Goal: Communication & Community: Answer question/provide support

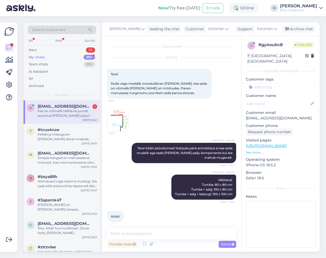
scroll to position [27, 0]
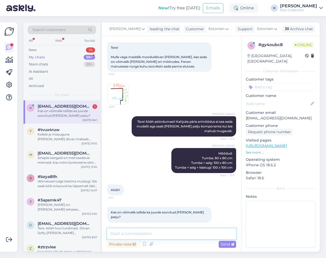
click at [148, 233] on textarea at bounding box center [171, 234] width 129 height 11
click at [164, 235] on textarea at bounding box center [171, 234] width 129 height 11
type textarea "Patju [PERSON_NAME] ikka vastavalt soovile"
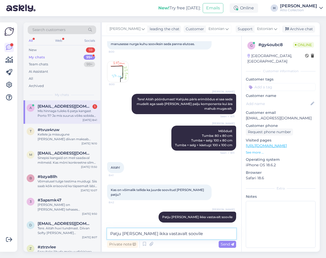
scroll to position [76, 0]
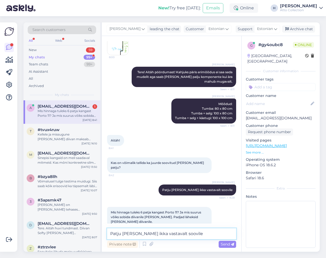
click at [140, 233] on textarea "Patju [PERSON_NAME] ikka vastavalt soovile" at bounding box center [171, 234] width 129 height 11
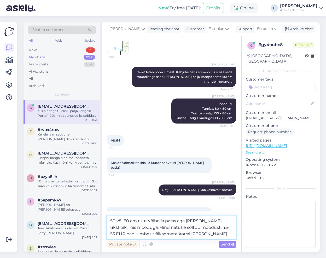
type textarea "50 või 60 cm ruut võibolla paras aga [PERSON_NAME] ükskõik, mis mõõduga. Hind n…"
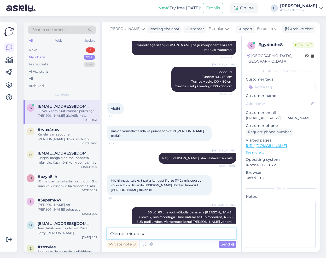
type textarea "Oleme teinud ka"
click at [9, 87] on icon at bounding box center [9, 85] width 6 height 6
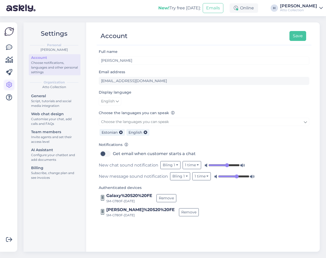
click at [8, 85] on icon at bounding box center [9, 85] width 6 height 6
click at [9, 85] on icon at bounding box center [9, 85] width 6 height 6
click at [53, 136] on div "Invite agents and set their access level" at bounding box center [54, 139] width 47 height 9
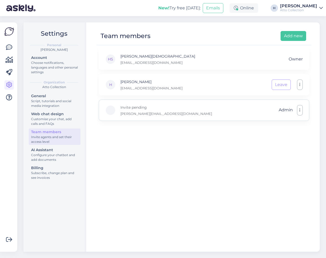
click at [147, 111] on div "Invite pending helena@atto.ee Admin" at bounding box center [204, 110] width 210 height 21
click at [300, 111] on button "button" at bounding box center [300, 110] width 6 height 10
click at [169, 156] on div "HS Hans-Kristen Sapas 1756810281625177116-0987461069713285688_deleted@askly.me …" at bounding box center [204, 148] width 214 height 199
click at [59, 0] on div "New! Try free today: Emails Online H Harri Atto Collection" at bounding box center [163, 8] width 326 height 16
click at [302, 110] on button "button" at bounding box center [300, 110] width 6 height 10
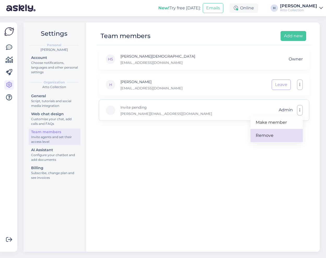
click at [275, 137] on link "Remove" at bounding box center [276, 135] width 52 height 13
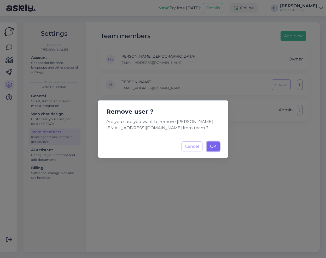
click at [213, 147] on span "OK" at bounding box center [213, 146] width 6 height 5
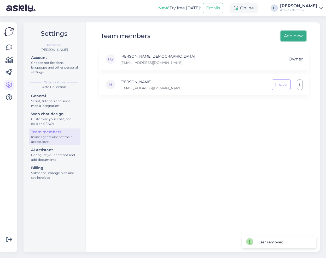
click at [291, 37] on button "Add new" at bounding box center [293, 36] width 26 height 10
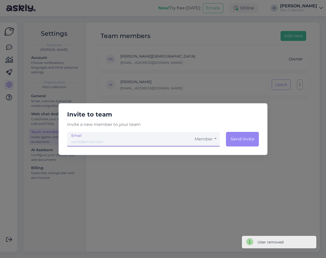
click at [92, 137] on input "email" at bounding box center [129, 139] width 124 height 15
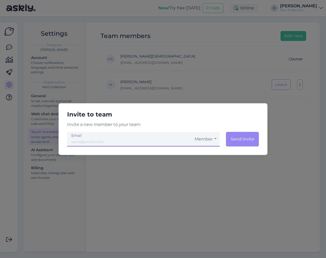
type input "[PERSON_NAME][EMAIL_ADDRESS][DOMAIN_NAME]"
click at [206, 135] on button "Member" at bounding box center [205, 139] width 28 height 15
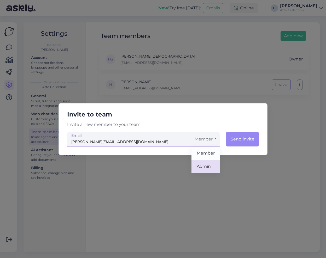
click at [207, 165] on link "Admin" at bounding box center [205, 166] width 28 height 13
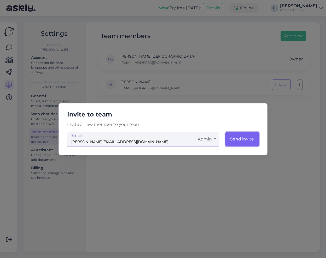
click at [239, 139] on button "Send invite" at bounding box center [241, 139] width 33 height 15
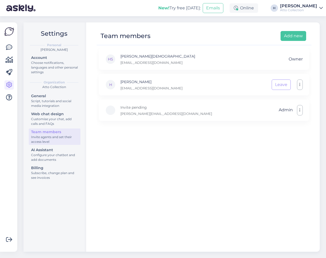
click at [137, 172] on div "HS Hans-Kristen Sapas 1756810281625177116-0987461069713285688_deleted@askly.me …" at bounding box center [204, 148] width 214 height 199
click at [300, 112] on icon "button" at bounding box center [299, 110] width 1 height 4
click at [171, 143] on div "HS [PERSON_NAME] [EMAIL_ADDRESS][DOMAIN_NAME] Owner H Harri [EMAIL_ADDRESS][DOM…" at bounding box center [204, 148] width 214 height 199
drag, startPoint x: 231, startPoint y: 62, endPoint x: 113, endPoint y: 52, distance: 117.8
click at [113, 52] on div "HS [PERSON_NAME][DEMOGRAPHIC_DATA] [EMAIL_ADDRESS][DOMAIN_NAME] Owner" at bounding box center [204, 59] width 210 height 21
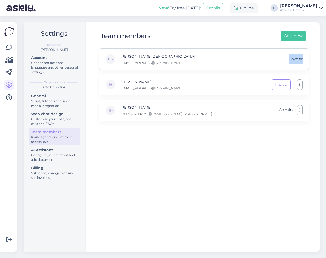
drag, startPoint x: 302, startPoint y: 59, endPoint x: 213, endPoint y: 65, distance: 88.6
click at [249, 62] on div "HS Hans-Kristen Sapas 1756810281625177116-0987461069713285688_deleted@askly.me …" at bounding box center [204, 59] width 210 height 21
click at [180, 199] on div "HS Hans-Kristen Sapas 1756810281625177116-0987461069713285688_deleted@askly.me …" at bounding box center [204, 148] width 214 height 199
drag, startPoint x: 237, startPoint y: 65, endPoint x: 115, endPoint y: 56, distance: 123.2
click at [115, 56] on div "HS Hans-Kristen Sapas 1756810281625177116-0987461069713285688_deleted@askly.me …" at bounding box center [204, 59] width 210 height 21
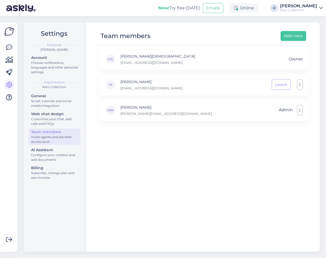
click at [171, 73] on div "HS Hans-Kristen Sapas 1756810281625177116-0987461069713285688_deleted@askly.me …" at bounding box center [204, 85] width 210 height 73
click at [8, 85] on icon at bounding box center [9, 85] width 6 height 6
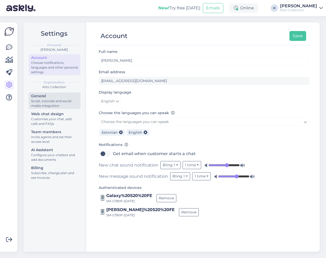
click at [45, 98] on div "General" at bounding box center [54, 95] width 47 height 5
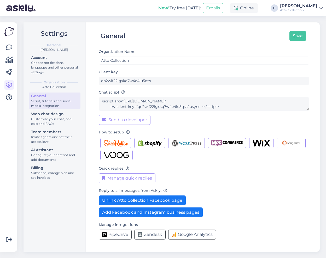
click at [297, 8] on div "Atto Collection" at bounding box center [298, 10] width 37 height 4
click at [278, 7] on div "H" at bounding box center [273, 7] width 7 height 7
drag, startPoint x: 51, startPoint y: 137, endPoint x: 77, endPoint y: 136, distance: 26.1
click at [51, 136] on div "Invite agents and set their access level" at bounding box center [54, 139] width 47 height 9
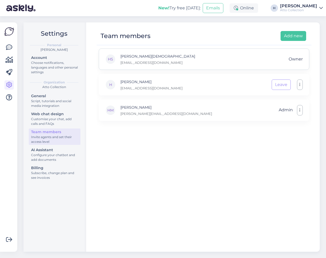
click at [106, 58] on div "HS" at bounding box center [110, 59] width 10 height 10
click at [201, 168] on div "HS Hans-Kristen Sapas 1756810281625177116-0987461069713285688_deleted@askly.me …" at bounding box center [204, 148] width 214 height 199
click at [168, 68] on div "HS Hans-Kristen Sapas 1756810281625177116-0987461069713285688_deleted@askly.me …" at bounding box center [204, 59] width 210 height 21
click at [8, 31] on img at bounding box center [9, 32] width 10 height 10
click at [9, 46] on icon at bounding box center [9, 47] width 6 height 6
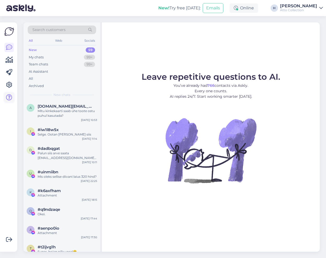
click at [7, 100] on icon at bounding box center [9, 97] width 6 height 6
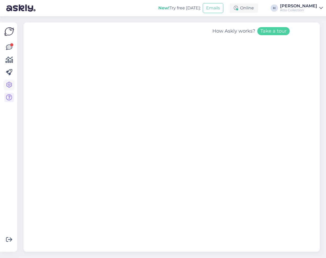
click at [9, 85] on icon at bounding box center [9, 85] width 6 height 6
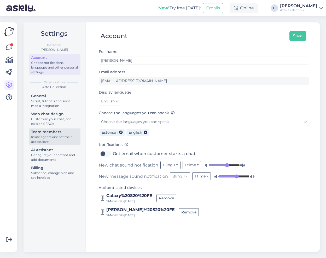
click at [46, 136] on div "Invite agents and set their access level" at bounding box center [54, 139] width 47 height 9
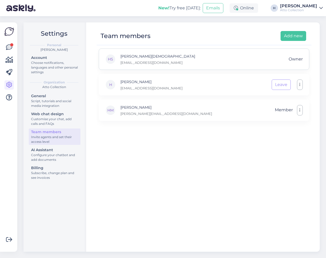
drag, startPoint x: 235, startPoint y: 64, endPoint x: 226, endPoint y: 62, distance: 8.5
click at [224, 63] on div "HS Hans-Kristen Sapas 1756810281625177116-0987461069713285688_deleted@askly.me …" at bounding box center [204, 59] width 210 height 21
click at [247, 62] on div "HS Hans-Kristen Sapas 1756810281625177116-0987461069713285688_deleted@askly.me …" at bounding box center [204, 59] width 210 height 21
drag, startPoint x: 238, startPoint y: 63, endPoint x: 116, endPoint y: 55, distance: 122.6
click at [116, 55] on div "HS Hans-Kristen Sapas 1756810281625177116-0987461069713285688_deleted@askly.me …" at bounding box center [204, 59] width 210 height 21
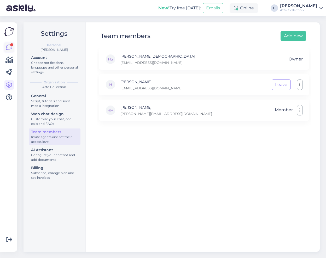
click at [9, 46] on icon at bounding box center [9, 47] width 6 height 6
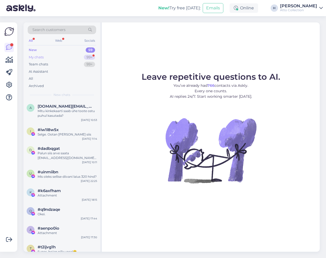
click at [45, 56] on div "My chats 99+" at bounding box center [62, 57] width 68 height 7
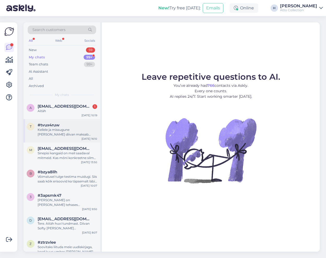
click at [58, 130] on div "Kellele ja missugune Nora diivan maksab 359€?" at bounding box center [67, 132] width 59 height 9
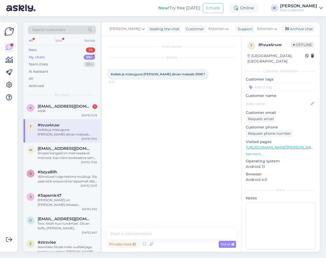
click at [59, 38] on div "Web" at bounding box center [58, 40] width 9 height 7
click at [57, 106] on span "anettplaado@gmail.com" at bounding box center [65, 106] width 54 height 5
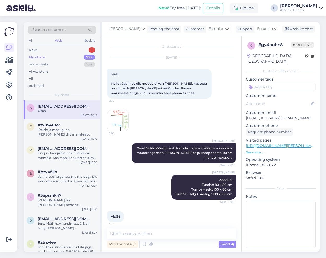
scroll to position [130, 0]
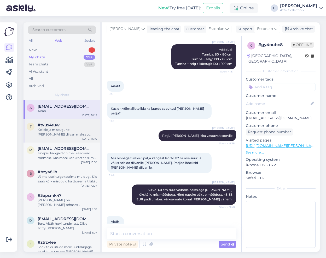
click at [46, 129] on div "Kellele ja missugune Nora diivan maksab 359€?" at bounding box center [67, 132] width 59 height 9
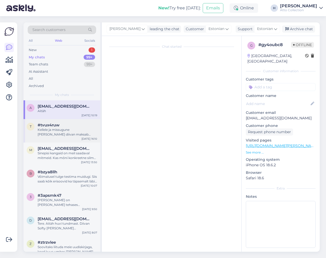
scroll to position [0, 0]
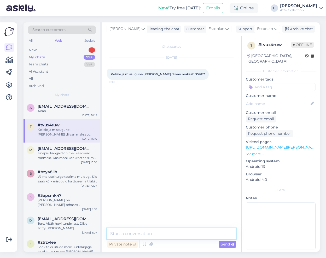
click at [153, 232] on textarea at bounding box center [171, 234] width 129 height 11
click at [165, 234] on textarea at bounding box center [171, 234] width 129 height 11
click at [139, 237] on textarea at bounding box center [171, 234] width 129 height 11
click at [194, 235] on textarea "Tere. See on tugitooli hind" at bounding box center [171, 234] width 129 height 11
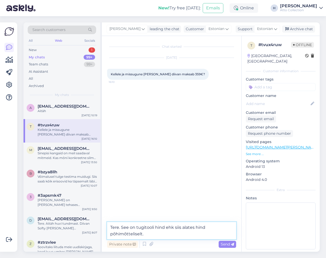
type textarea "Tere. See on tugitooli hind ehk siis alates hind põhimõtteliselt."
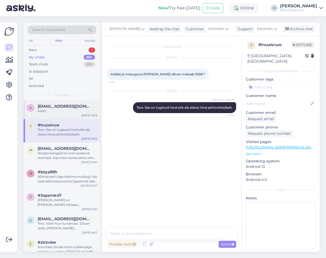
click at [55, 108] on span "anettplaado@gmail.com" at bounding box center [65, 106] width 54 height 5
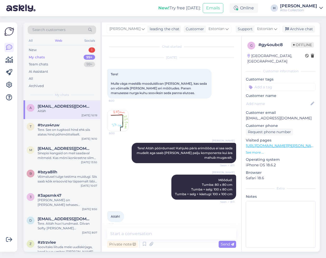
scroll to position [130, 0]
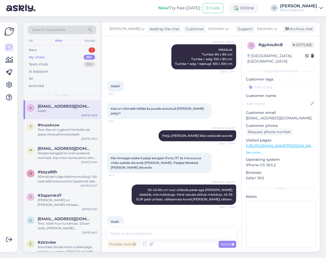
click at [45, 57] on div "My chats 99+" at bounding box center [62, 57] width 68 height 7
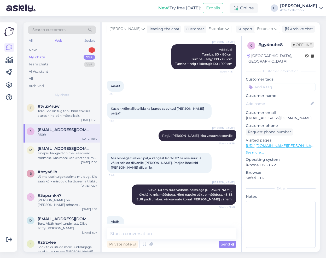
click at [57, 40] on div "Web" at bounding box center [58, 40] width 9 height 7
click at [41, 50] on div "New 1" at bounding box center [62, 49] width 68 height 7
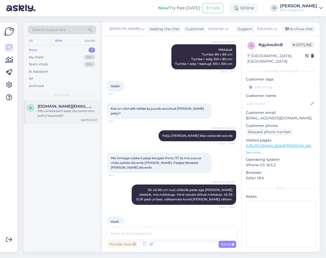
click at [63, 112] on div "Mitu kinkekaarti saab ühe toote ostu puhul kasutada?" at bounding box center [67, 113] width 59 height 9
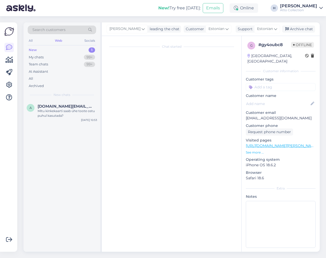
scroll to position [0, 0]
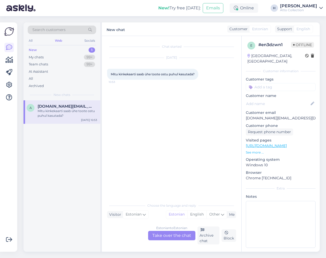
click at [171, 73] on span "Mitu kinkekaarti saab ühe toote ostu puhul kasutada?" at bounding box center [153, 74] width 84 height 4
click at [8, 83] on icon at bounding box center [9, 85] width 6 height 6
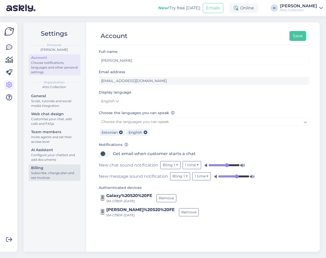
click at [49, 173] on div "Subscribe, change plan and see invoices" at bounding box center [54, 175] width 47 height 9
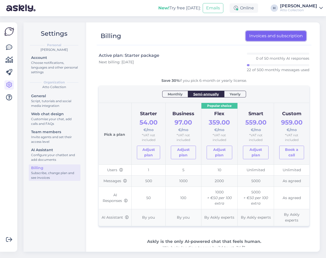
click at [279, 37] on link "Invoices and subscription" at bounding box center [275, 36] width 60 height 10
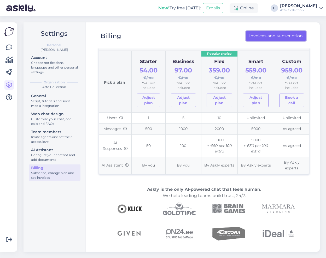
scroll to position [94, 0]
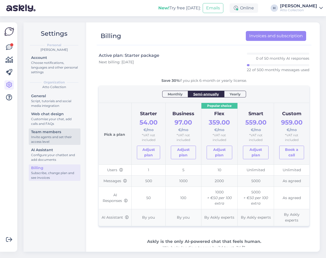
click at [46, 135] on div "Team members" at bounding box center [54, 131] width 47 height 5
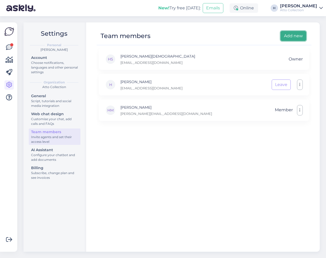
click at [287, 36] on button "Add new" at bounding box center [293, 36] width 26 height 10
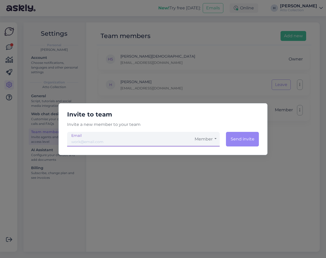
click at [155, 139] on input "email" at bounding box center [129, 139] width 124 height 15
type input "[EMAIL_ADDRESS][DOMAIN_NAME]"
click at [211, 137] on button "Member" at bounding box center [205, 139] width 28 height 15
click at [211, 167] on link "Admin" at bounding box center [205, 166] width 28 height 13
click at [240, 136] on button "Send invite" at bounding box center [241, 139] width 33 height 15
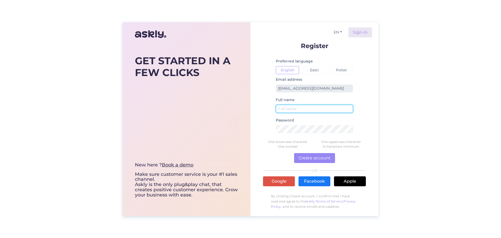
click at [302, 107] on input "text" at bounding box center [314, 109] width 77 height 8
type input "Atto Collection"
click at [311, 68] on button "Eesti" at bounding box center [314, 70] width 23 height 8
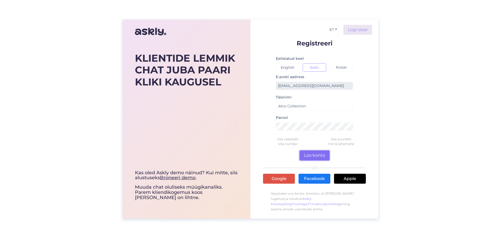
click at [316, 155] on button "Loo konto" at bounding box center [314, 155] width 30 height 10
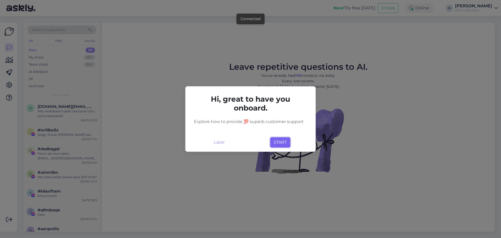
click at [278, 142] on button "START" at bounding box center [280, 142] width 20 height 10
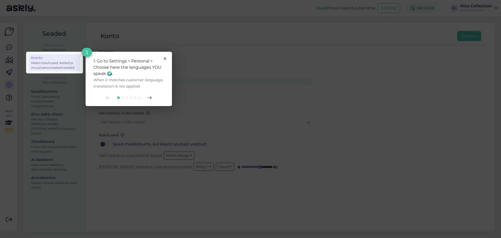
click at [165, 60] on div "1. Go to Settings > Personal > Choose here the languages YOU speak 🌍. When it m…" at bounding box center [129, 79] width 86 height 54
click at [165, 57] on icon at bounding box center [165, 58] width 2 height 2
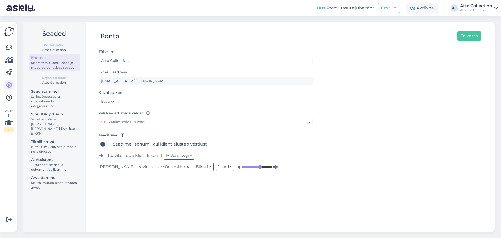
click at [478, 6] on div "Atto Collection" at bounding box center [476, 6] width 32 height 4
click at [10, 85] on icon at bounding box center [9, 85] width 6 height 6
click at [53, 101] on div "Script, õpetused ja sotsiaalmeedia integreerimine" at bounding box center [54, 101] width 47 height 14
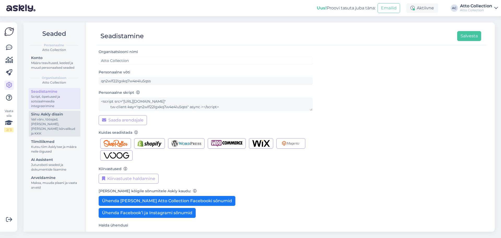
click at [53, 117] on div "Vali värv, tööajad, lisa meilivorm, kõne kiirvalikud ja KKK" at bounding box center [54, 126] width 47 height 19
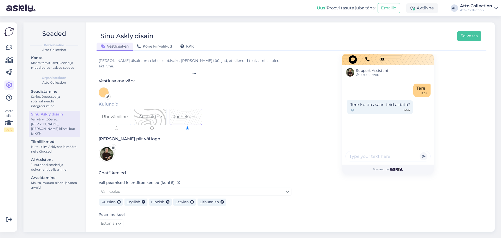
click at [114, 146] on icon at bounding box center [113, 147] width 3 height 3
click at [159, 154] on div "Lisa pilt või logo" at bounding box center [195, 150] width 193 height 29
click at [160, 44] on span "Kõne kiirvalikud" at bounding box center [154, 46] width 35 height 5
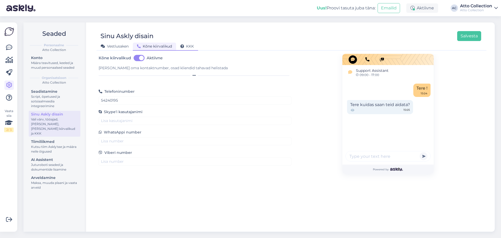
click at [191, 47] on span "KKK" at bounding box center [187, 46] width 14 height 5
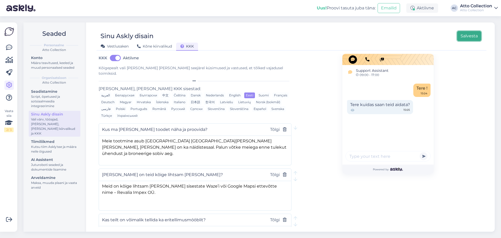
click at [473, 39] on button "Salvesta" at bounding box center [469, 36] width 24 height 10
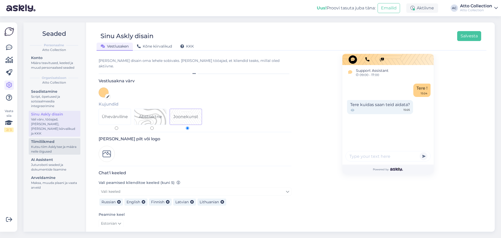
click at [45, 139] on div "Tiimiliikmed" at bounding box center [54, 141] width 47 height 5
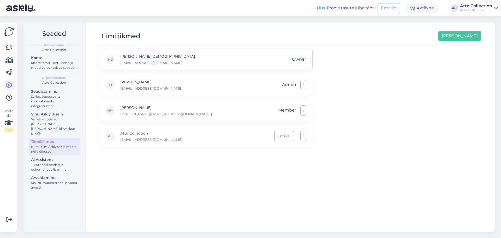
drag, startPoint x: 230, startPoint y: 64, endPoint x: 118, endPoint y: 57, distance: 111.9
click at [118, 58] on div "HS Hans-Kristen Sapas 1756810281625177116-0987461069713285688_deleted@askly.me …" at bounding box center [206, 59] width 214 height 21
click at [186, 64] on p "1756810281625177116-0987461069713285688_deleted@askly.me" at bounding box center [157, 62] width 75 height 5
click at [9, 97] on icon at bounding box center [9, 97] width 6 height 6
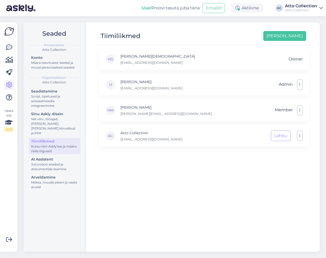
click at [302, 8] on div "Atto Collection" at bounding box center [301, 6] width 32 height 4
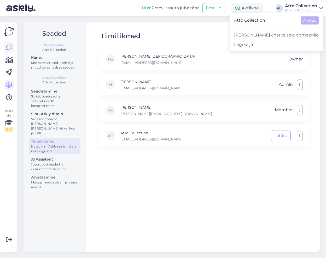
click at [9, 46] on icon at bounding box center [9, 47] width 6 height 6
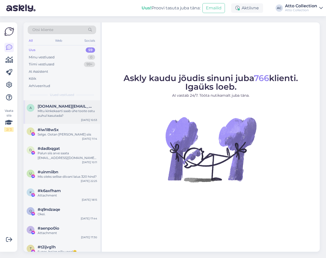
click at [60, 111] on div "Mitu kinkekaarti saab ühe toote ostu puhul kasutada?" at bounding box center [67, 113] width 59 height 9
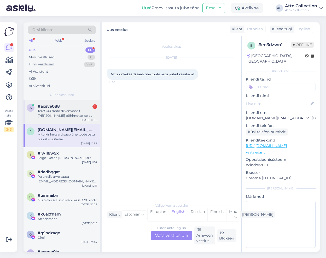
click at [53, 103] on div "a #acsve088 1 Tere! Kui tahta diivanvoodit Melani põhimõtteliselt tugitoolvoodi…" at bounding box center [61, 111] width 77 height 23
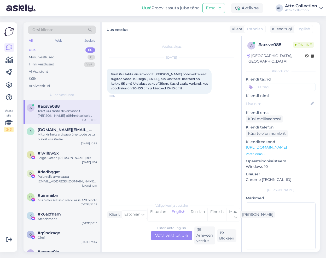
click at [314, 6] on div "Atto Collection" at bounding box center [301, 6] width 32 height 4
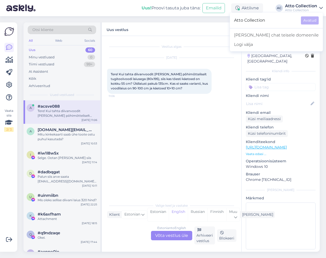
click at [320, 7] on icon at bounding box center [321, 8] width 4 height 4
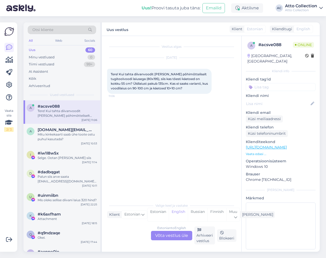
click at [320, 7] on icon at bounding box center [321, 8] width 4 height 4
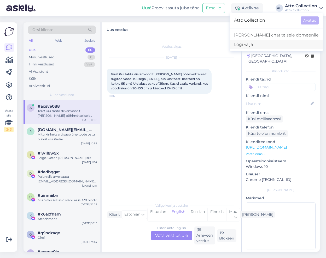
click at [273, 45] on div "Logi välja" at bounding box center [276, 44] width 93 height 9
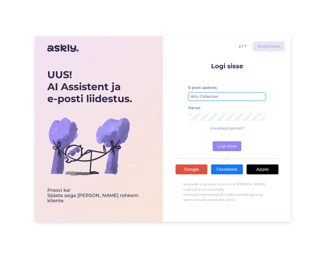
click at [222, 96] on input "Atto Collection" at bounding box center [226, 97] width 77 height 8
type input "harri@atto.ee"
click at [220, 146] on button "Logi sisse" at bounding box center [226, 146] width 29 height 10
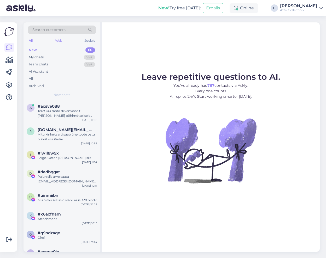
click at [59, 39] on div "Web" at bounding box center [58, 40] width 9 height 7
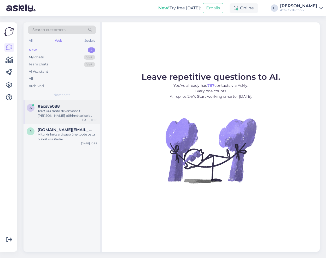
click at [52, 114] on div "Tere! Kui tahta diivanvoodit Melani põhimõtteliselt tugitoolvoodi laiusega (80x…" at bounding box center [67, 113] width 59 height 9
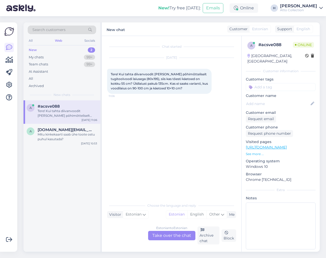
click at [174, 235] on div "Estonian to Estonian Take over the chat" at bounding box center [171, 235] width 47 height 9
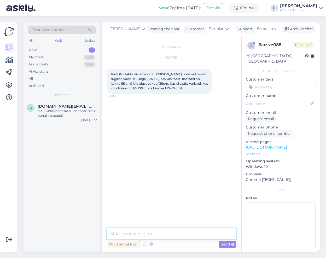
click at [174, 235] on textarea at bounding box center [171, 234] width 129 height 11
click at [173, 236] on textarea "Tere" at bounding box center [171, 234] width 129 height 11
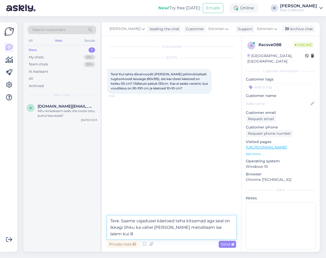
type textarea "Tere. Saame vajadusel käetoed teha kitsamad aga seal on ikkagi õhku ka vahel pi…"
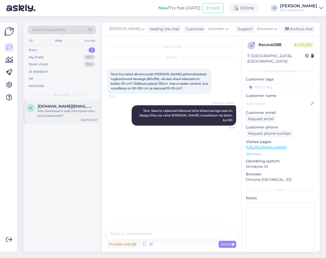
click at [66, 112] on div "Mitu kinkekaarti saab ühe toote ostu puhul kasutada?" at bounding box center [67, 113] width 59 height 9
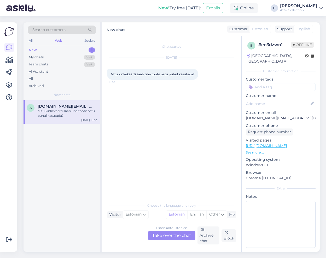
click at [171, 237] on div "Estonian to Estonian Take over the chat" at bounding box center [171, 235] width 47 height 9
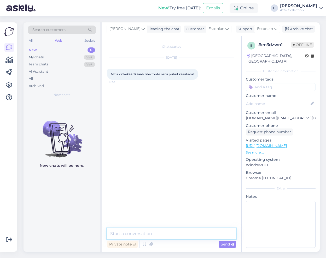
click at [157, 235] on textarea at bounding box center [171, 234] width 129 height 11
type textarea "Tere! Mis summas kinkekaardist jutt?"
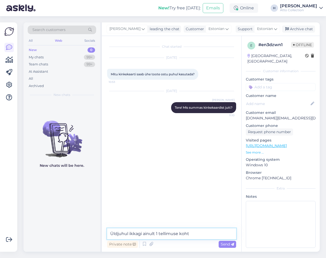
type textarea "Üldjuhul ikkagi ainult 1 tellimuse kohta"
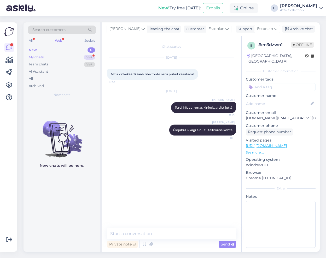
click at [38, 58] on div "My chats" at bounding box center [36, 57] width 15 height 5
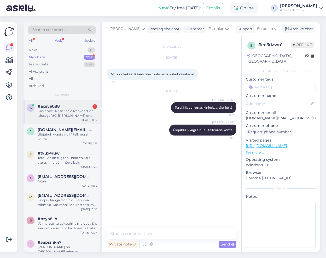
click at [53, 112] on div "Küsin veel: Rose 3ne diivanvoodi on laiusega 180, kui lai on Rose 2ne diivanvoo…" at bounding box center [67, 113] width 59 height 9
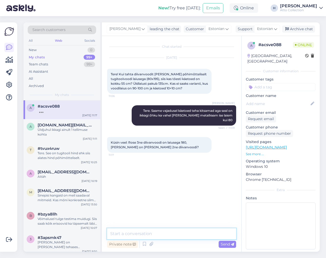
click at [132, 235] on textarea at bounding box center [171, 234] width 129 height 11
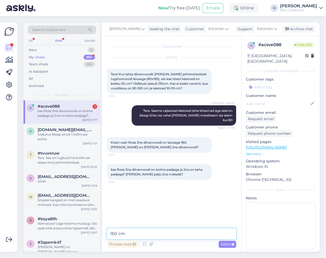
type textarea "160 cm"
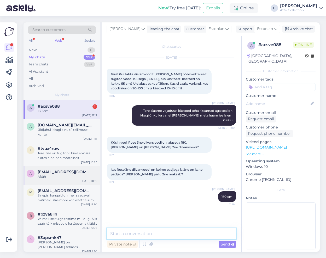
scroll to position [26, 0]
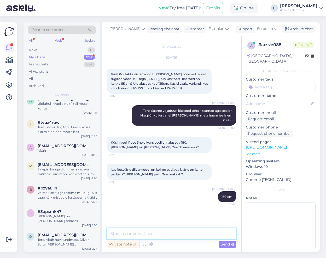
drag, startPoint x: 137, startPoint y: 234, endPoint x: 132, endPoint y: 232, distance: 5.9
click at [137, 233] on textarea at bounding box center [171, 234] width 129 height 11
type textarea "mõlemad kahe padjaga, üks lihtsalt laiem"
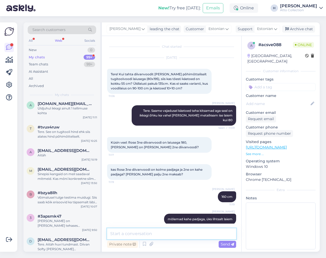
scroll to position [31, 0]
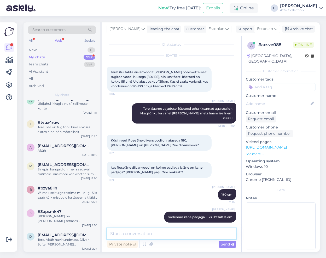
click at [152, 237] on textarea at bounding box center [171, 234] width 129 height 11
click at [158, 233] on textarea at bounding box center [171, 234] width 129 height 11
type textarea "2-se Rose hinnaks 879 EUR"
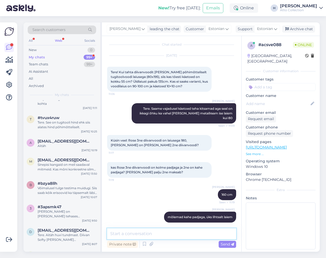
scroll to position [26, 0]
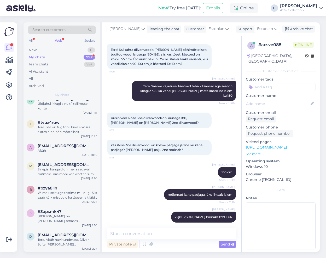
click at [58, 40] on div "Web" at bounding box center [58, 40] width 9 height 7
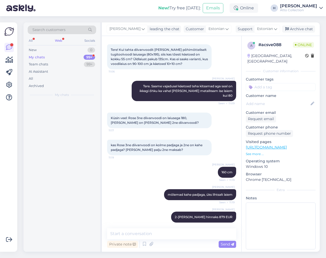
scroll to position [0, 0]
